Goal: Subscribe to service/newsletter

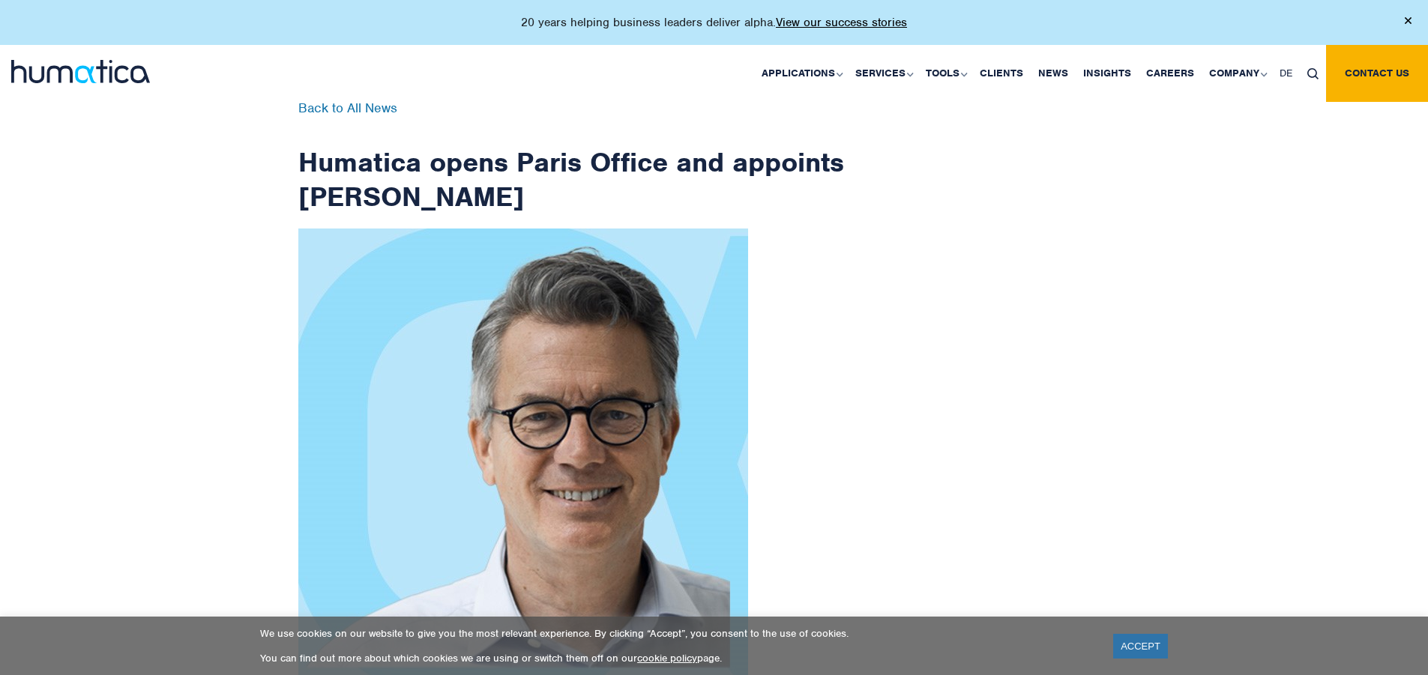
scroll to position [2391, 0]
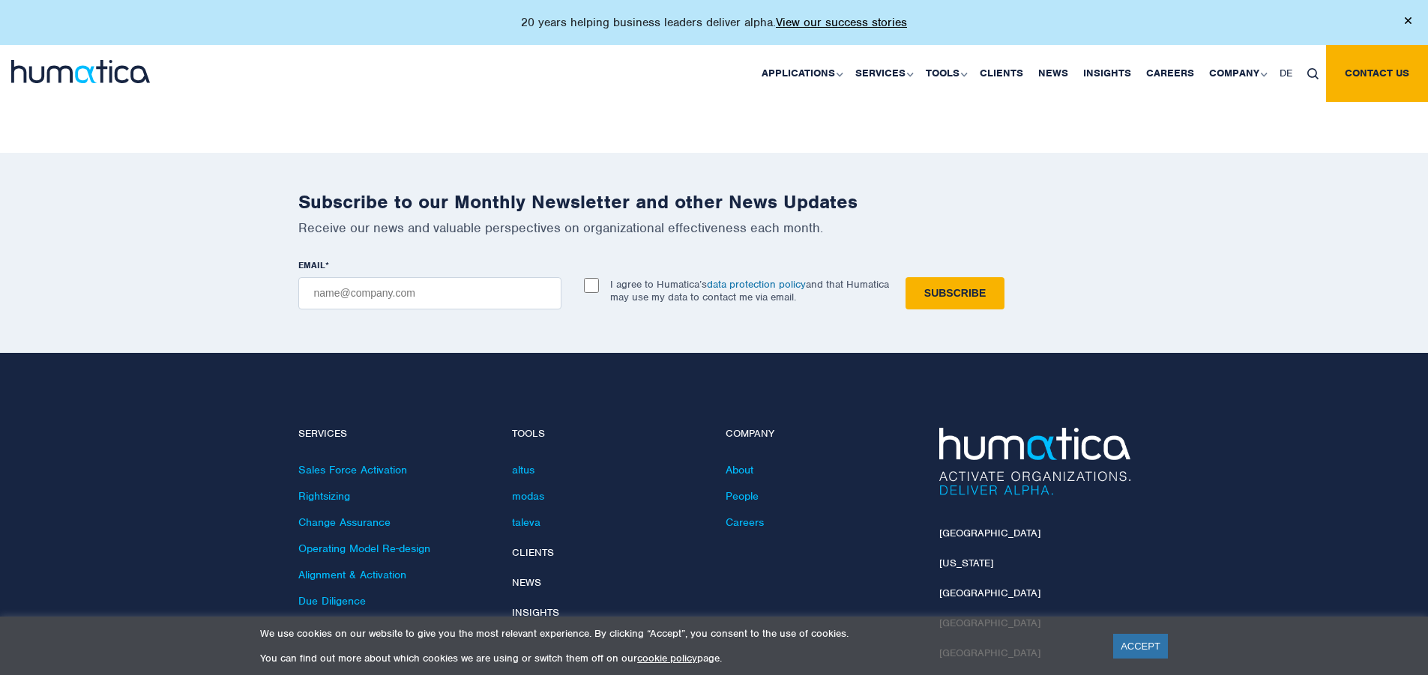
checkbox input "true"
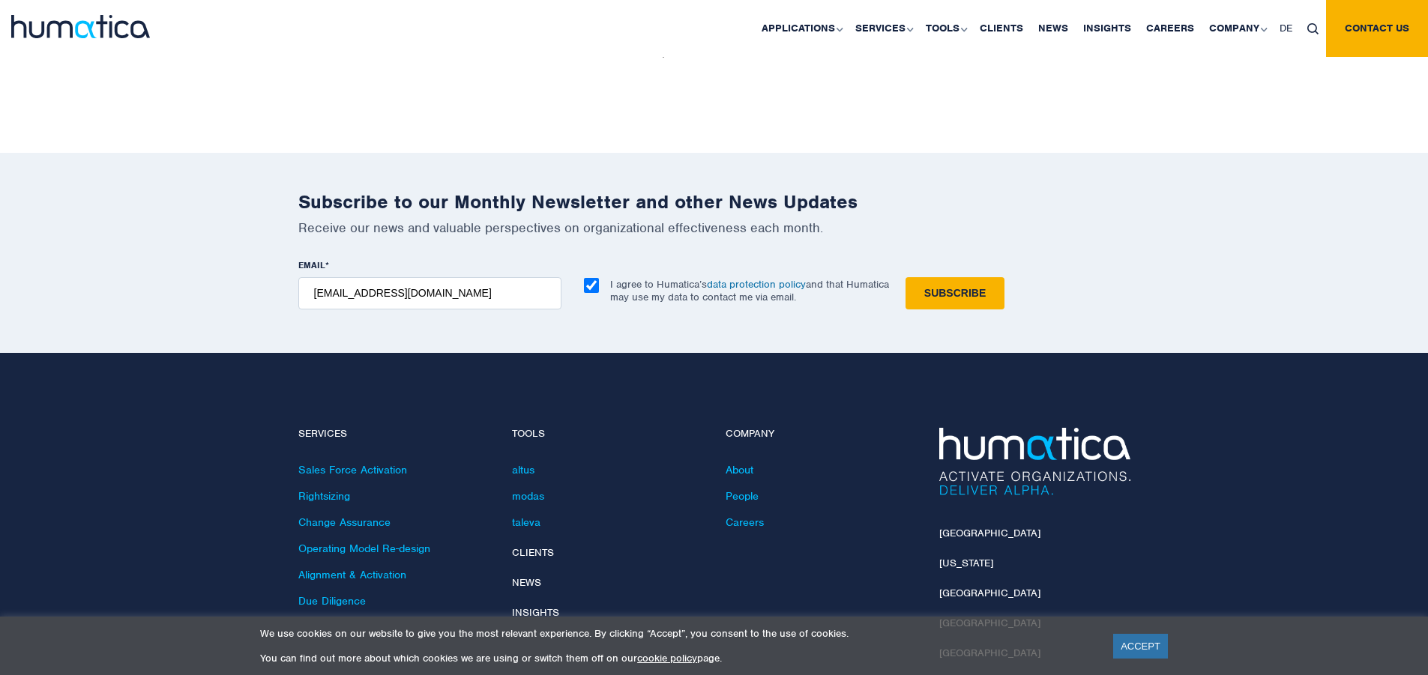
type input "[EMAIL_ADDRESS][DOMAIN_NAME]"
click at [906, 277] on input "Subscribe" at bounding box center [955, 293] width 99 height 32
